Goal: Information Seeking & Learning: Understand process/instructions

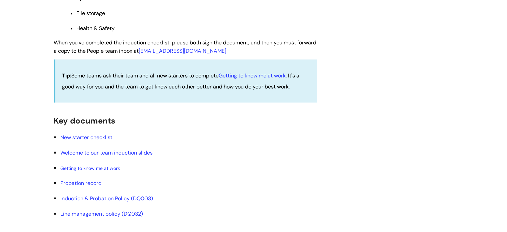
scroll to position [733, 0]
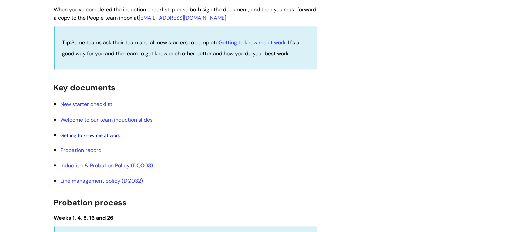
click at [82, 138] on span "Getting to know me at work" at bounding box center [90, 135] width 60 height 6
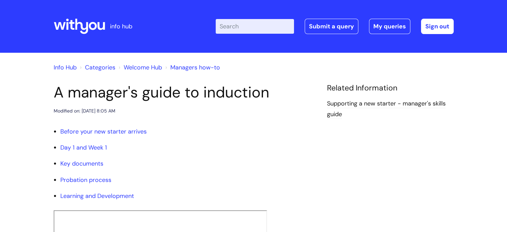
click at [257, 26] on input "Enter your search term here..." at bounding box center [255, 26] width 78 height 15
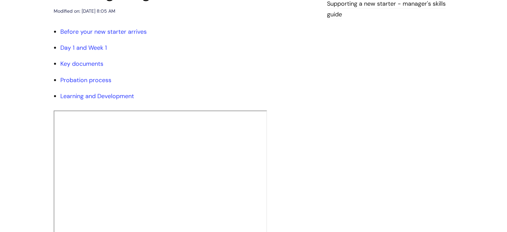
scroll to position [100, 0]
click at [85, 62] on link "Key documents" at bounding box center [81, 63] width 43 height 8
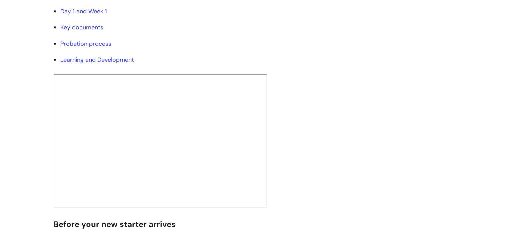
scroll to position [17, 0]
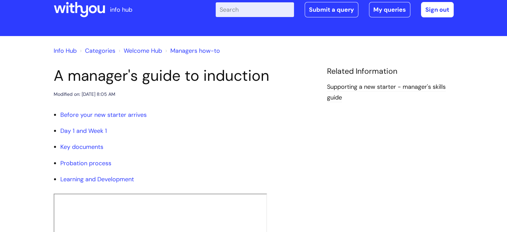
scroll to position [100, 0]
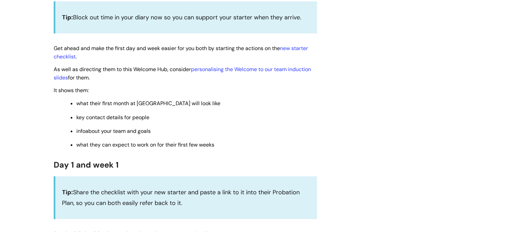
scroll to position [467, 0]
